Goal: Task Accomplishment & Management: Manage account settings

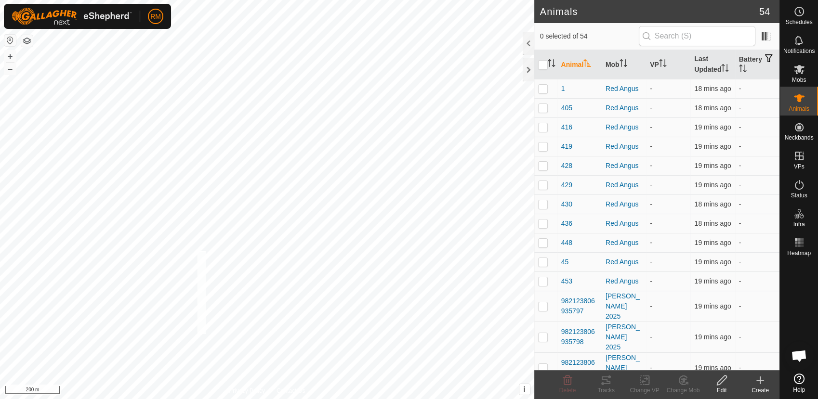
checkbox input "true"
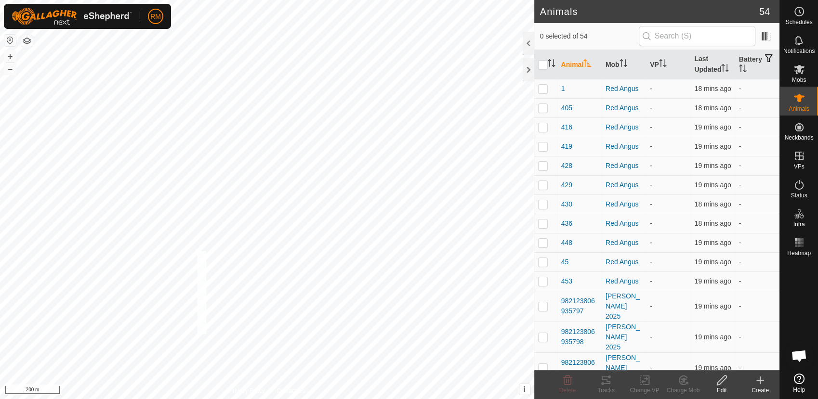
checkbox input "true"
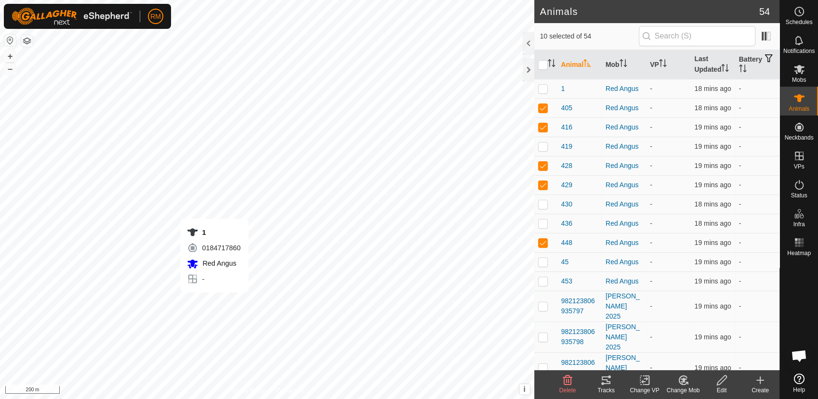
checkbox input "false"
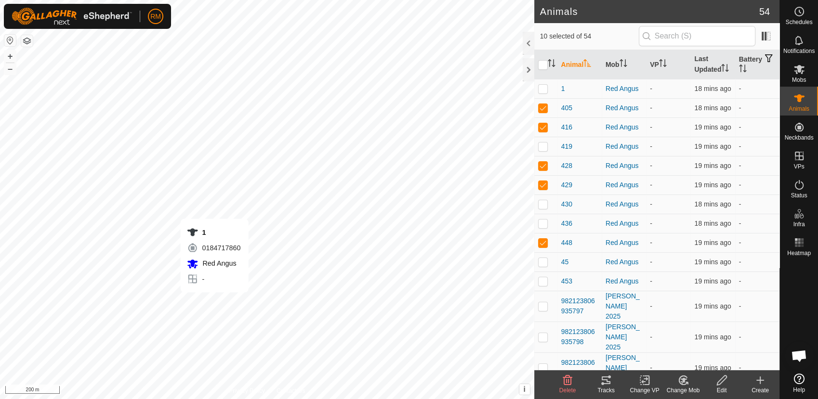
checkbox input "false"
checkbox input "true"
checkbox input "false"
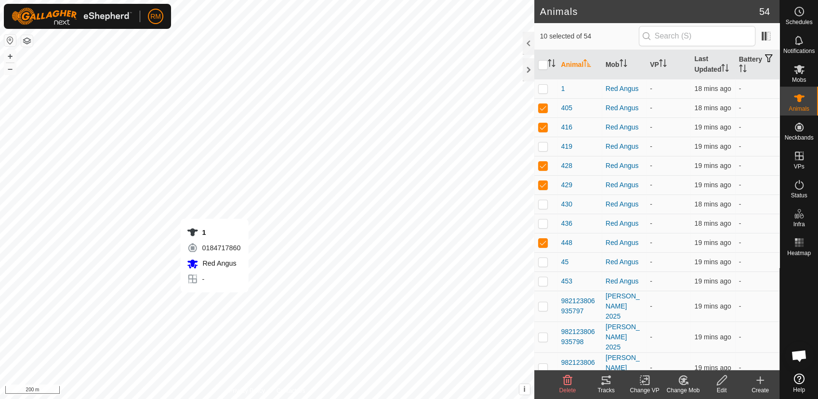
checkbox input "false"
checkbox input "true"
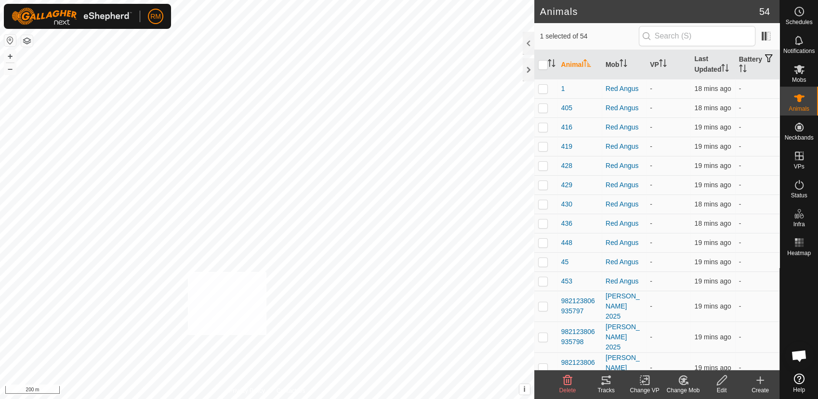
checkbox input "true"
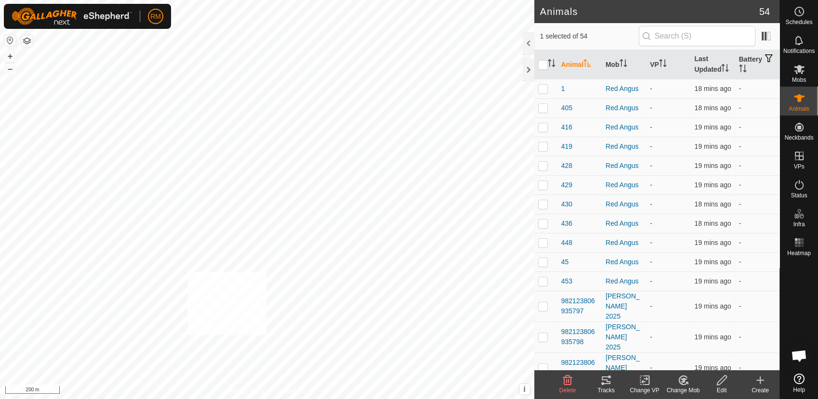
checkbox input "true"
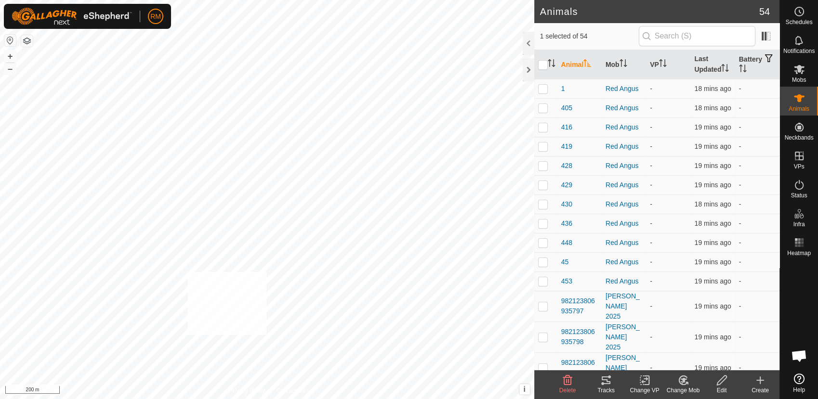
checkbox input "true"
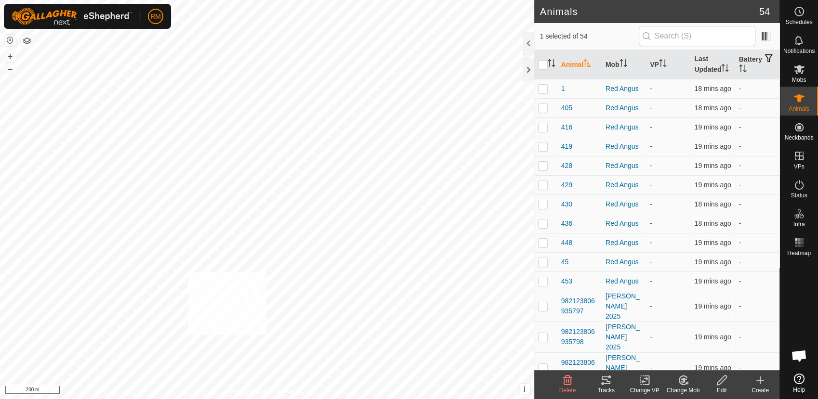
checkbox input "true"
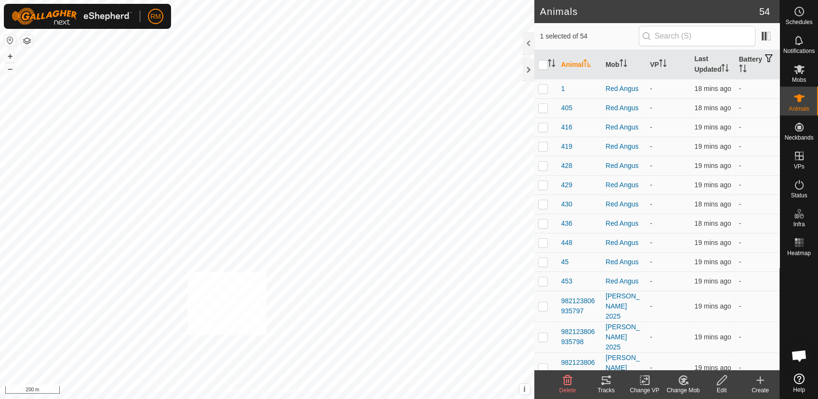
checkbox input "true"
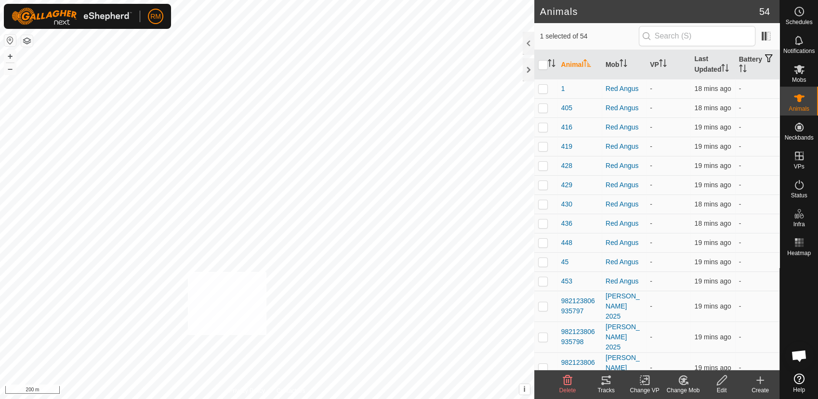
checkbox input "true"
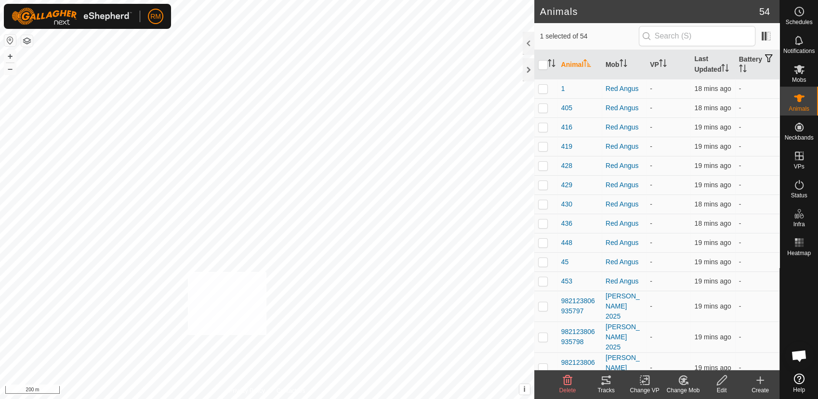
checkbox input "true"
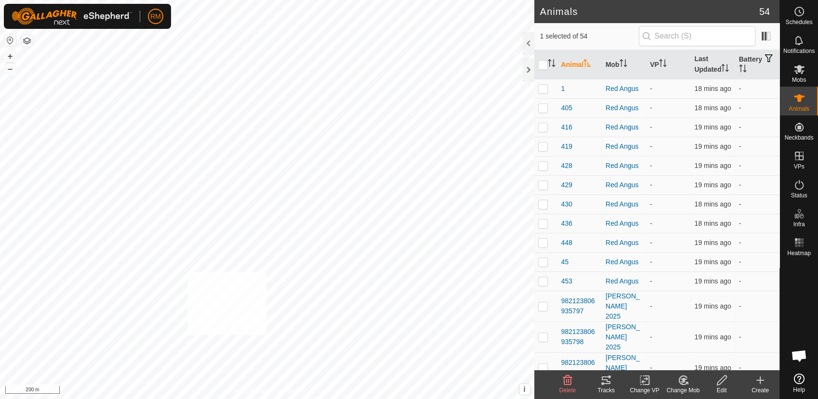
checkbox input "true"
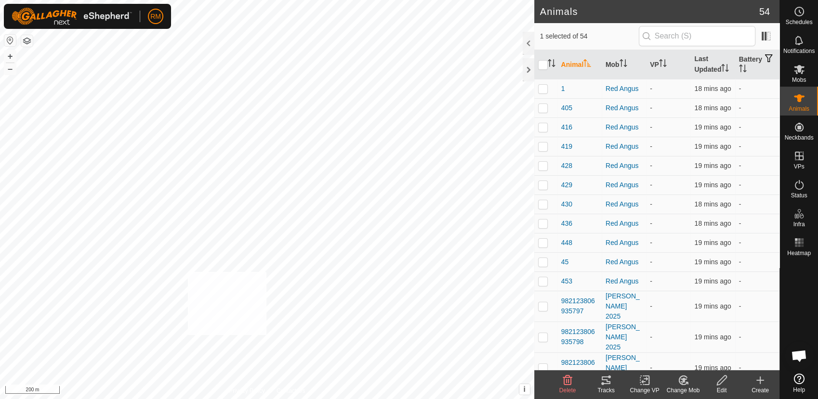
checkbox input "true"
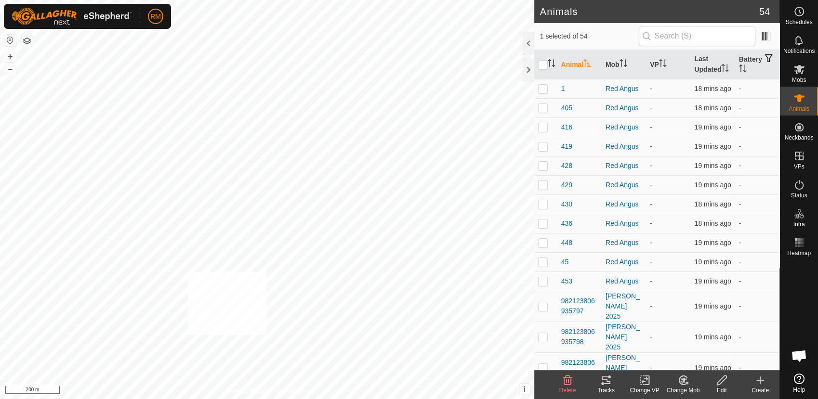
checkbox input "true"
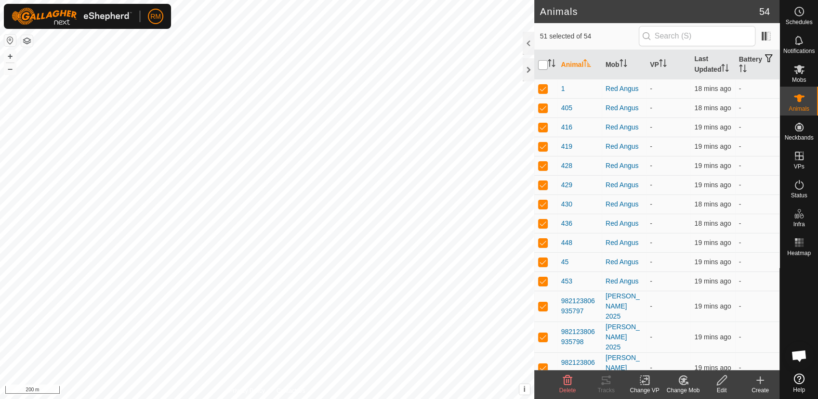
click at [541, 64] on input "checkbox" at bounding box center [543, 65] width 10 height 10
checkbox input "true"
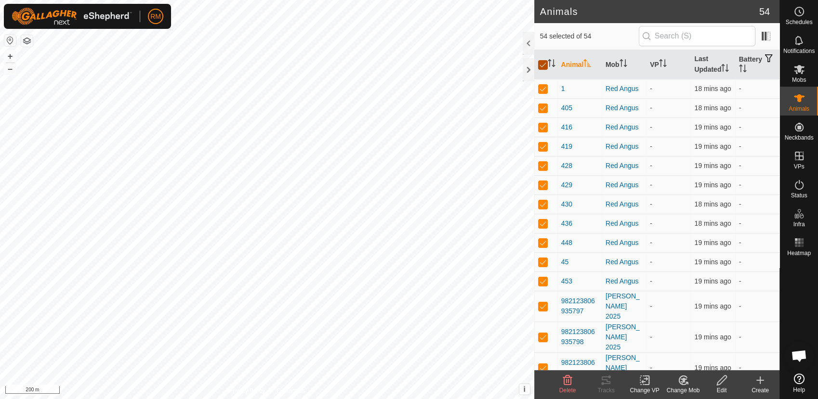
click at [541, 64] on input "checkbox" at bounding box center [543, 65] width 10 height 10
checkbox input "false"
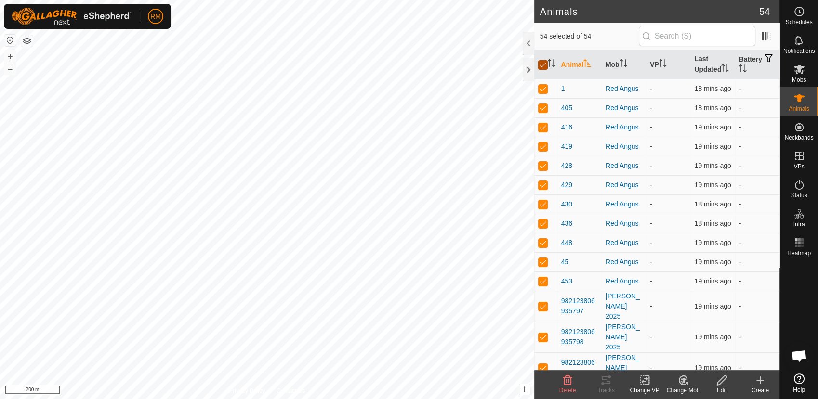
checkbox input "false"
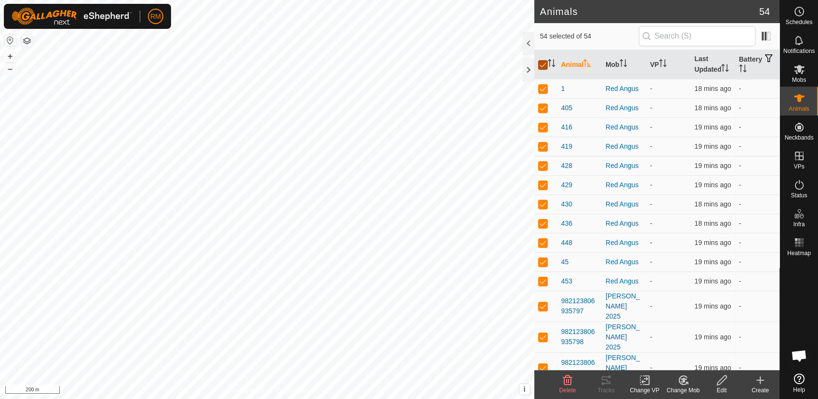
checkbox input "false"
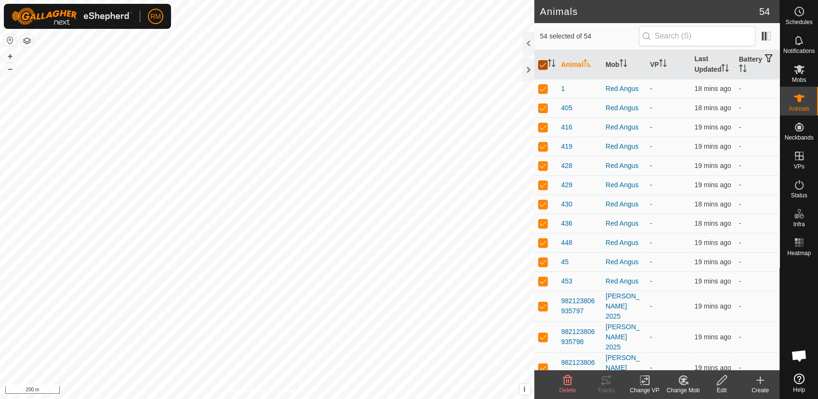
checkbox input "false"
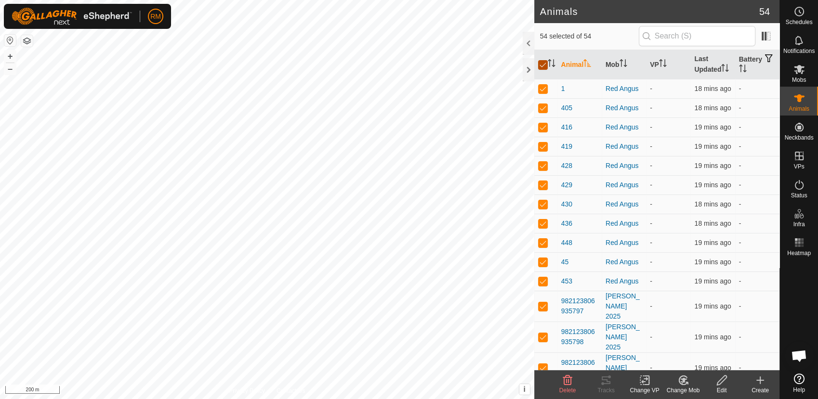
checkbox input "false"
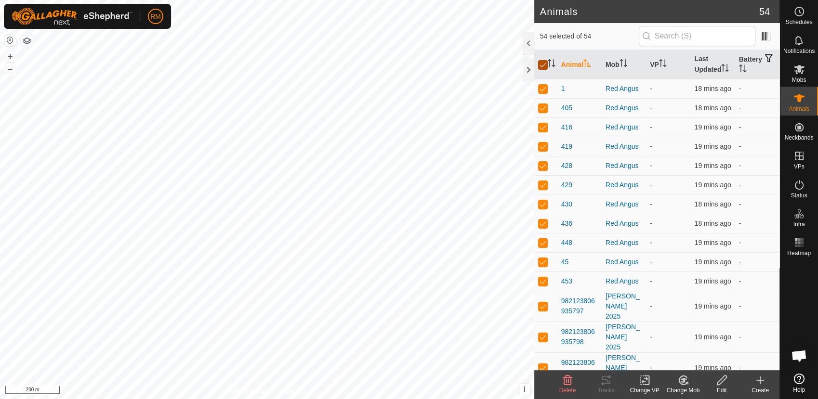
checkbox input "false"
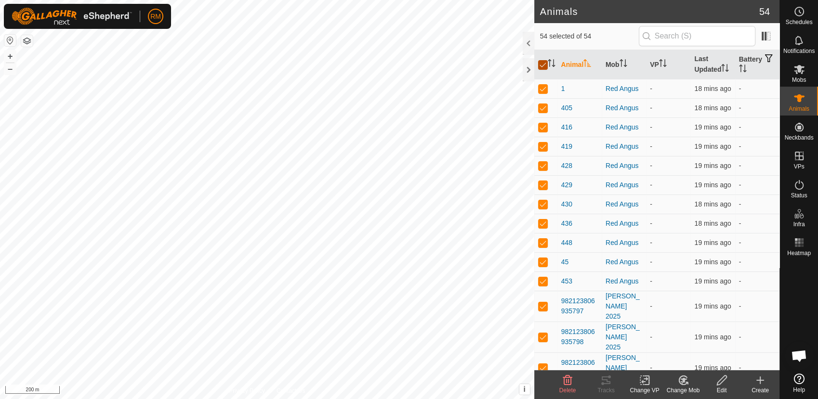
checkbox input "false"
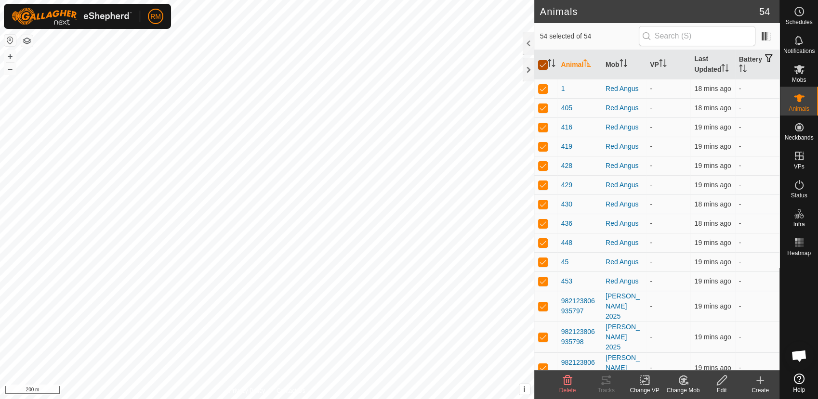
checkbox input "false"
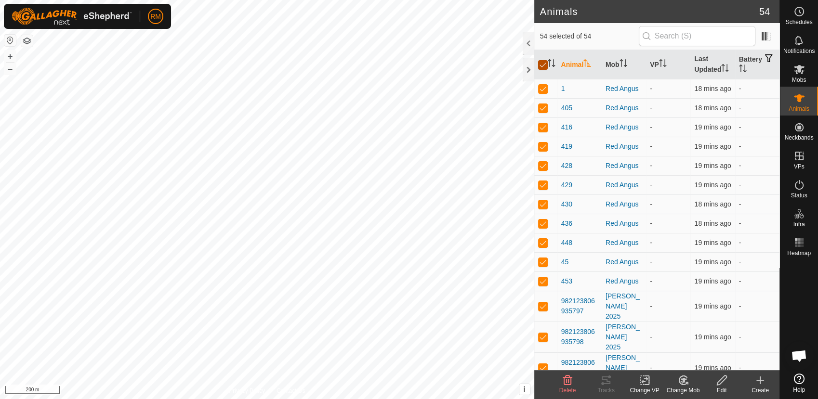
checkbox input "false"
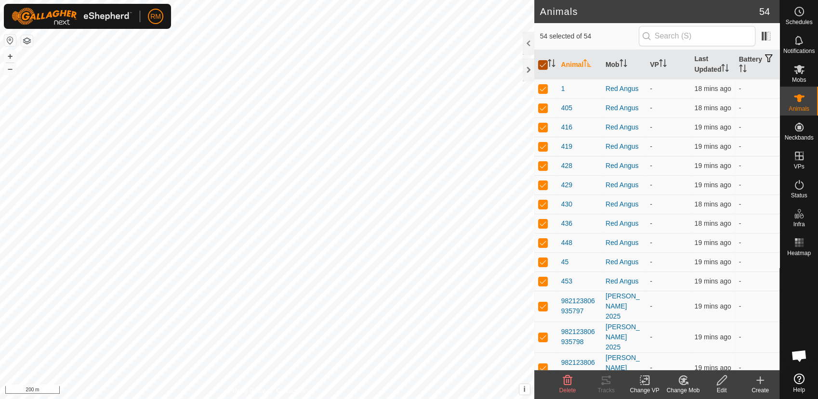
checkbox input "false"
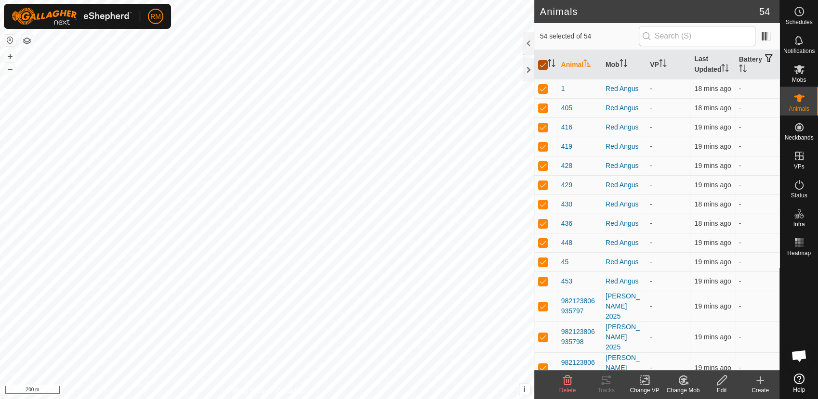
checkbox input "false"
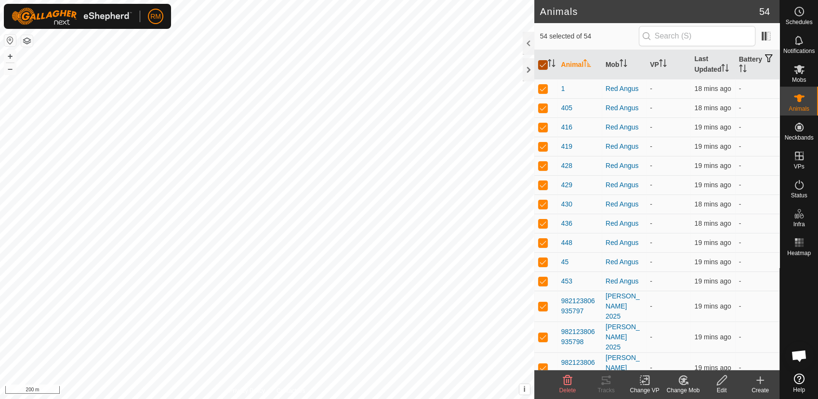
checkbox input "false"
